Goal: Transaction & Acquisition: Purchase product/service

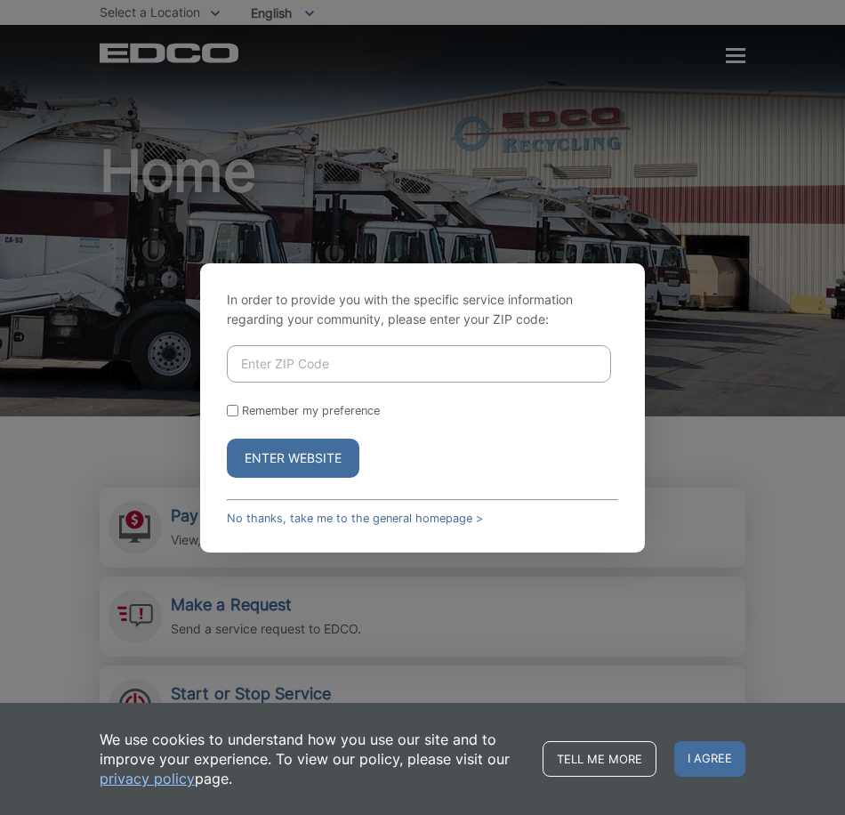
click at [359, 365] on input "Enter ZIP Code" at bounding box center [419, 363] width 384 height 37
type input "91941"
click at [313, 448] on button "Enter Website" at bounding box center [293, 458] width 133 height 39
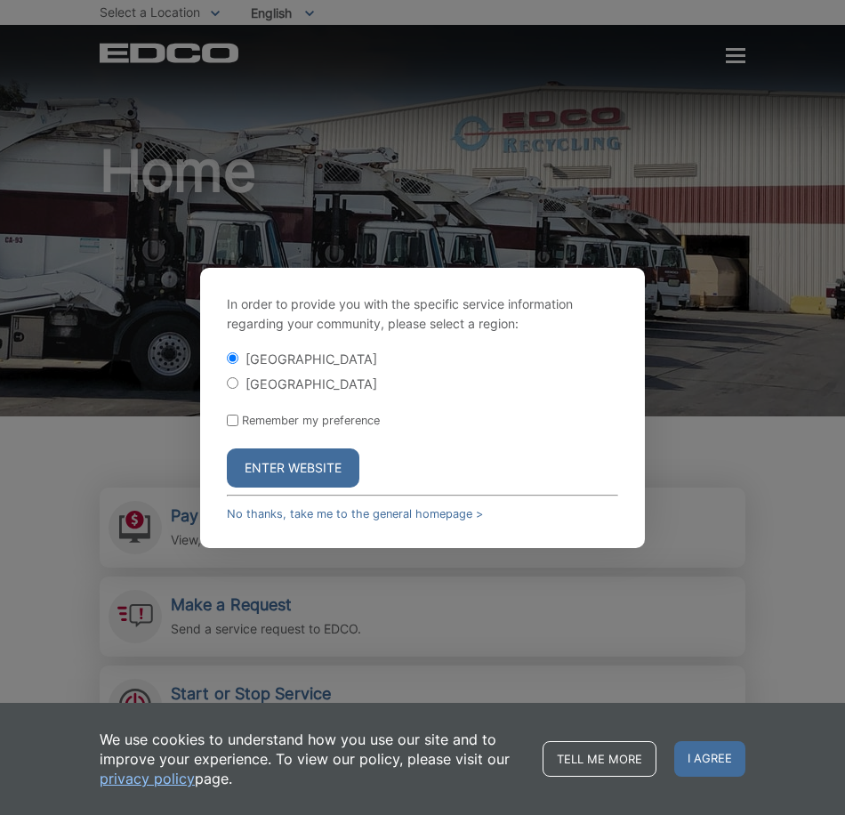
click at [230, 381] on input "[GEOGRAPHIC_DATA]" at bounding box center [233, 383] width 12 height 12
radio input "true"
click at [270, 454] on button "Enter Website" at bounding box center [293, 467] width 133 height 39
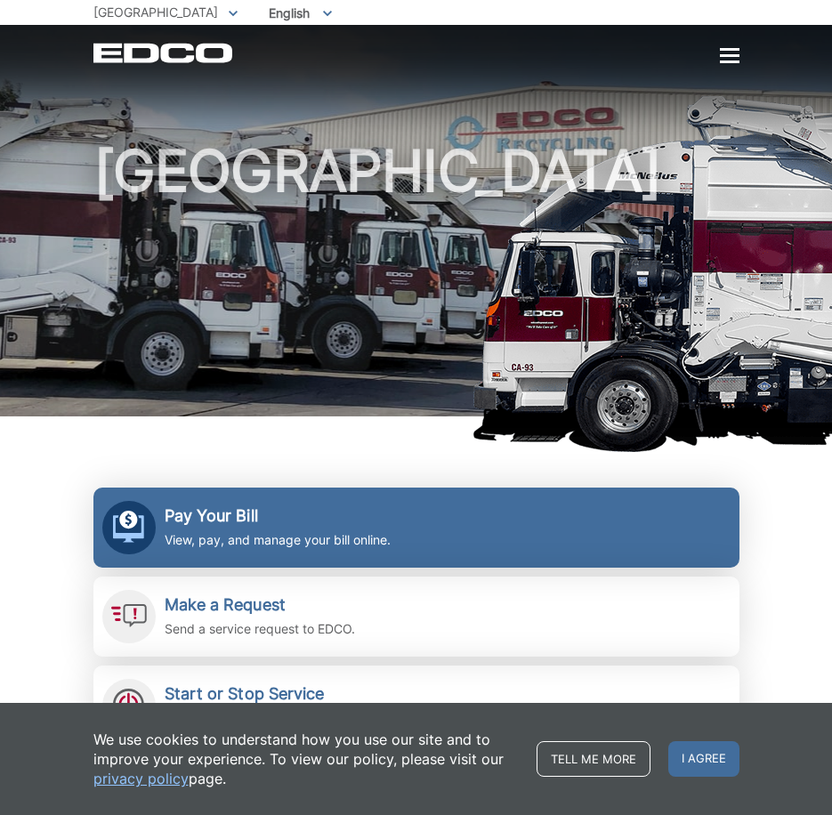
click at [208, 516] on h2 "Pay Your Bill" at bounding box center [278, 516] width 226 height 20
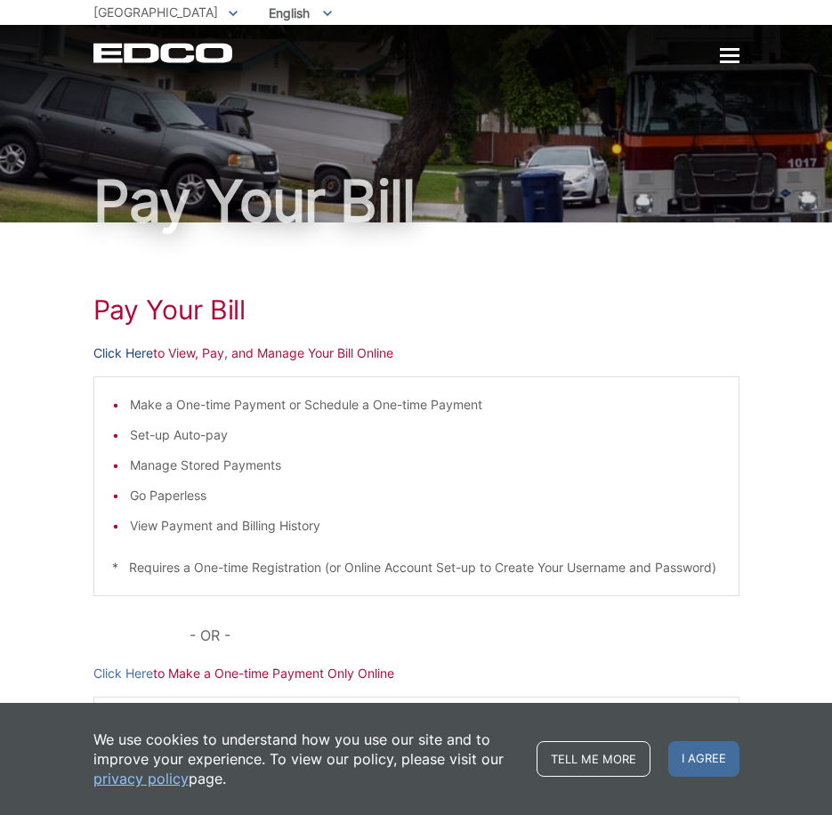
click at [127, 355] on link "Click Here" at bounding box center [123, 353] width 60 height 20
